Goal: Task Accomplishment & Management: Complete application form

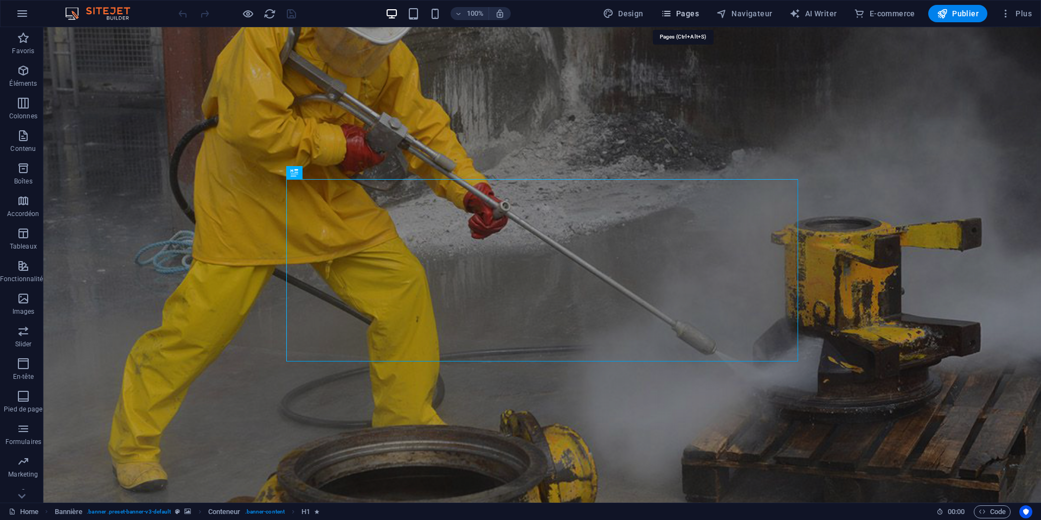
click at [697, 15] on span "Pages" at bounding box center [680, 13] width 38 height 11
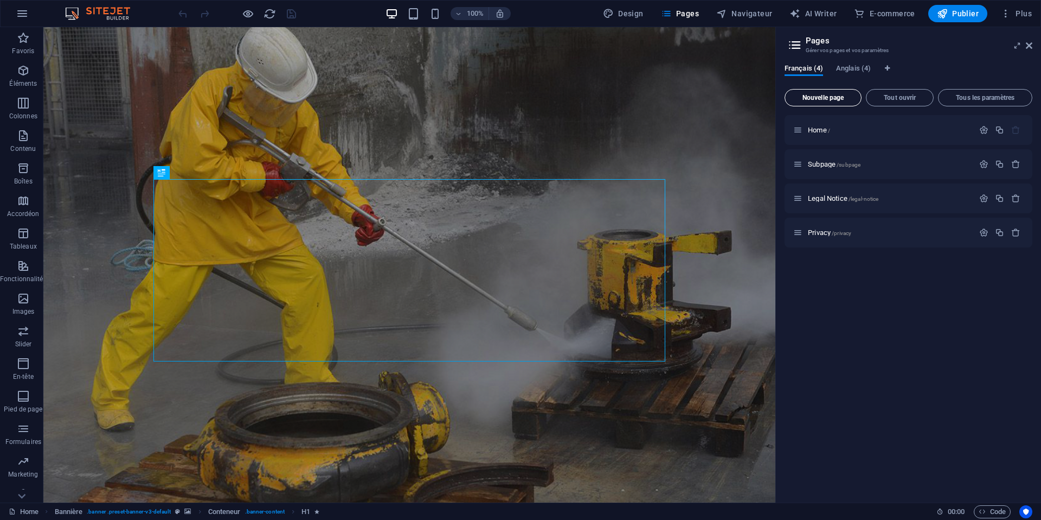
click at [827, 96] on span "Nouvelle page" at bounding box center [823, 97] width 67 height 7
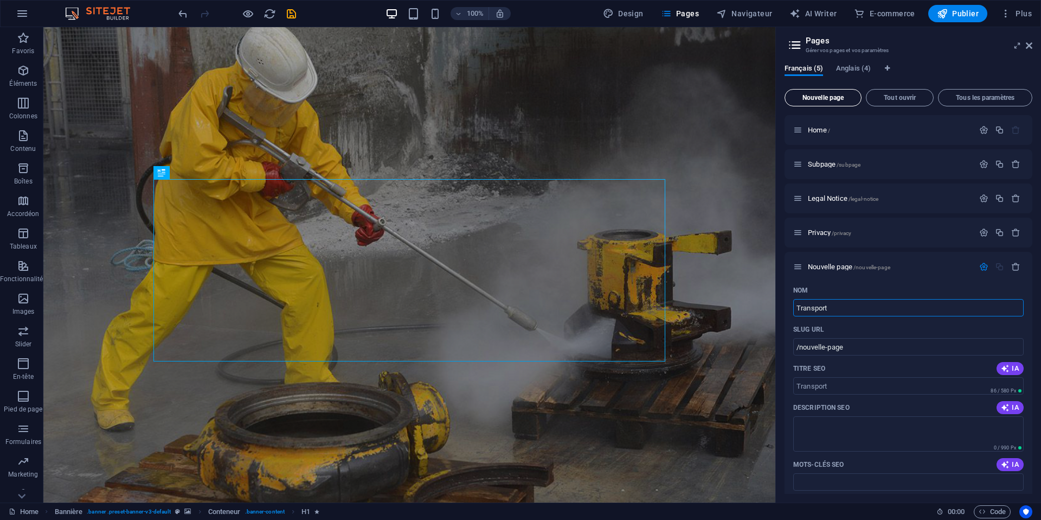
type input "Transport"
type input "/transport"
type input "Transport"
click at [799, 347] on input "/transport" at bounding box center [908, 346] width 231 height 17
drag, startPoint x: 831, startPoint y: 437, endPoint x: 854, endPoint y: 437, distance: 22.8
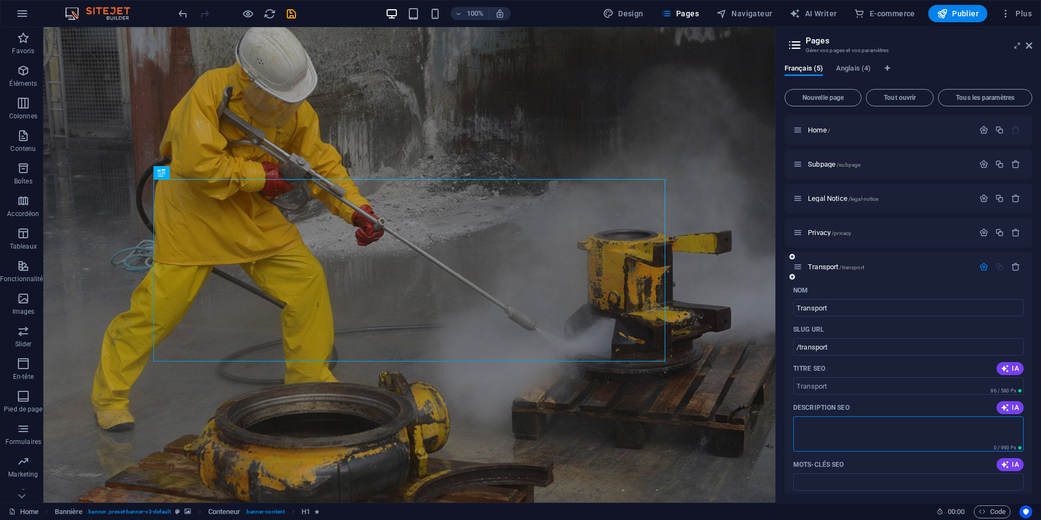
click at [831, 437] on textarea "Description SEO" at bounding box center [908, 433] width 231 height 35
type textarea "é"
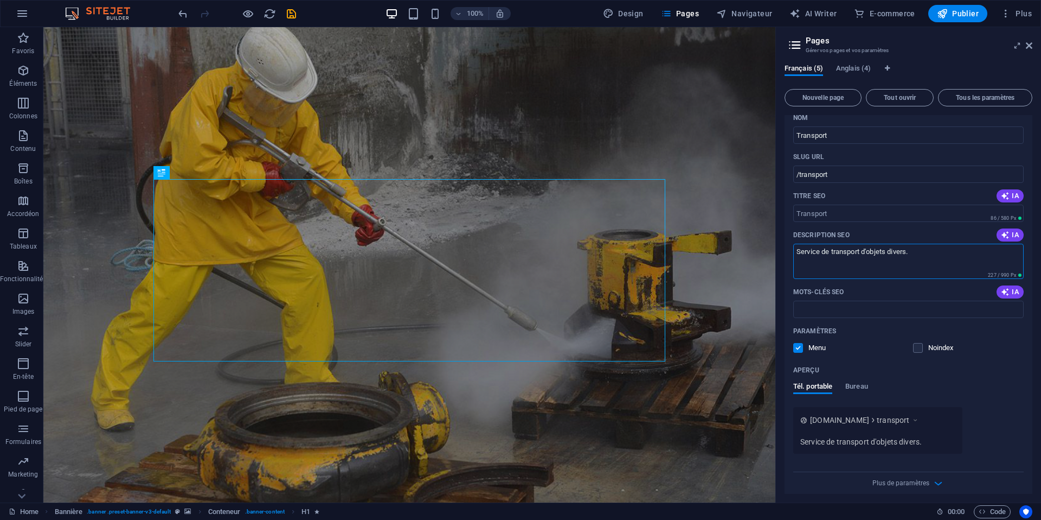
scroll to position [175, 0]
type textarea "Service de transport d'objets divers."
click at [859, 304] on input "Mots-clés SEO" at bounding box center [908, 306] width 231 height 17
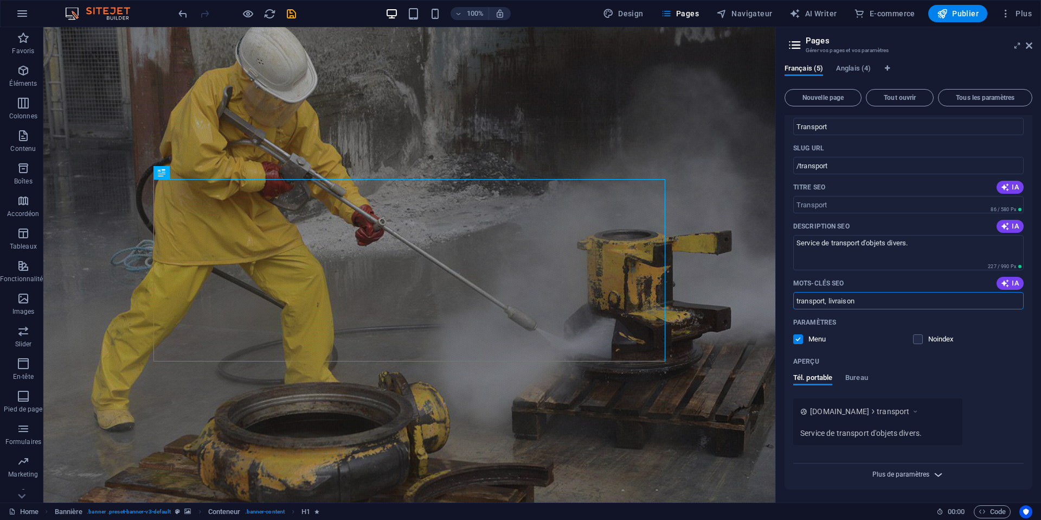
type input "transport, livraison"
click at [919, 474] on span "Plus de paramètres" at bounding box center [901, 474] width 57 height 8
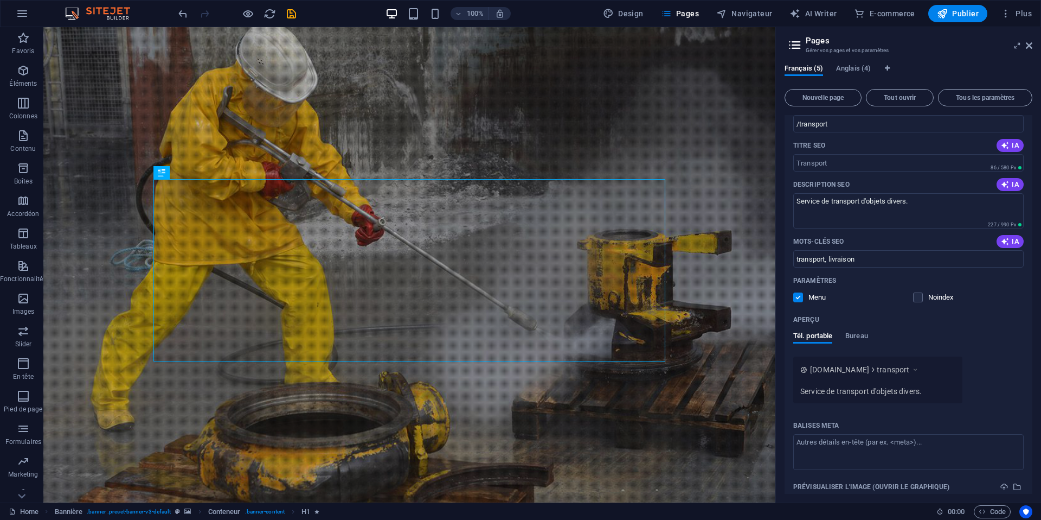
scroll to position [228, 0]
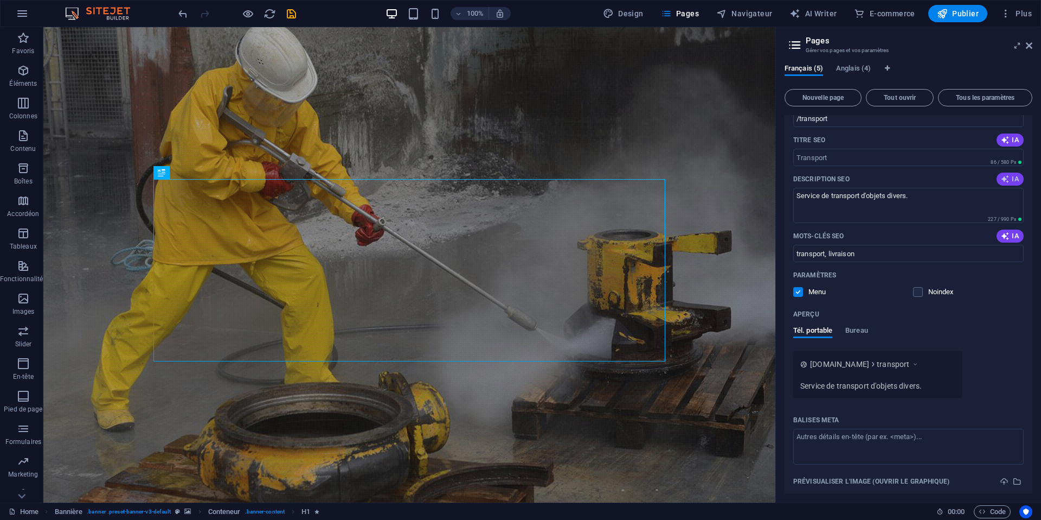
click at [1008, 175] on span "IA" at bounding box center [1010, 179] width 18 height 9
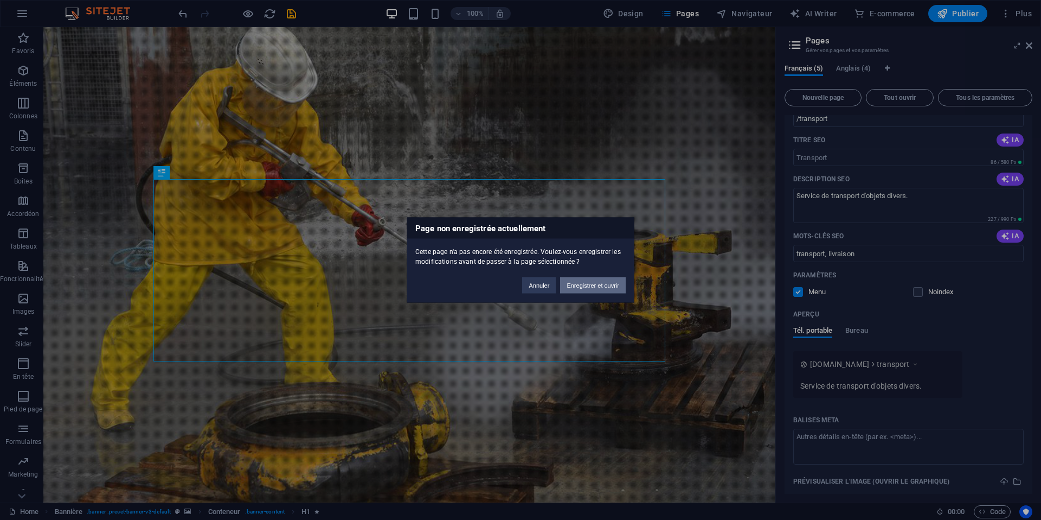
click at [580, 287] on button "Enregistrer et ouvrir" at bounding box center [593, 285] width 66 height 16
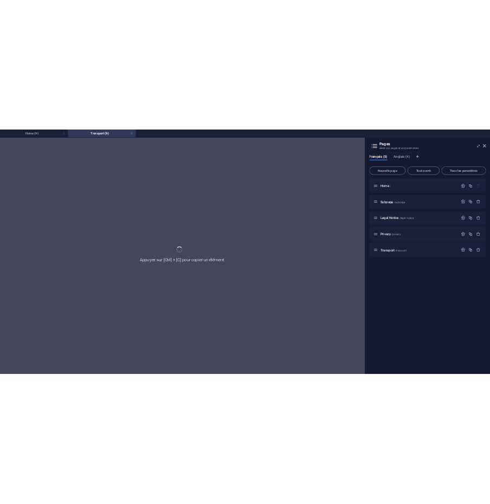
scroll to position [0, 0]
